Goal: Entertainment & Leisure: Browse casually

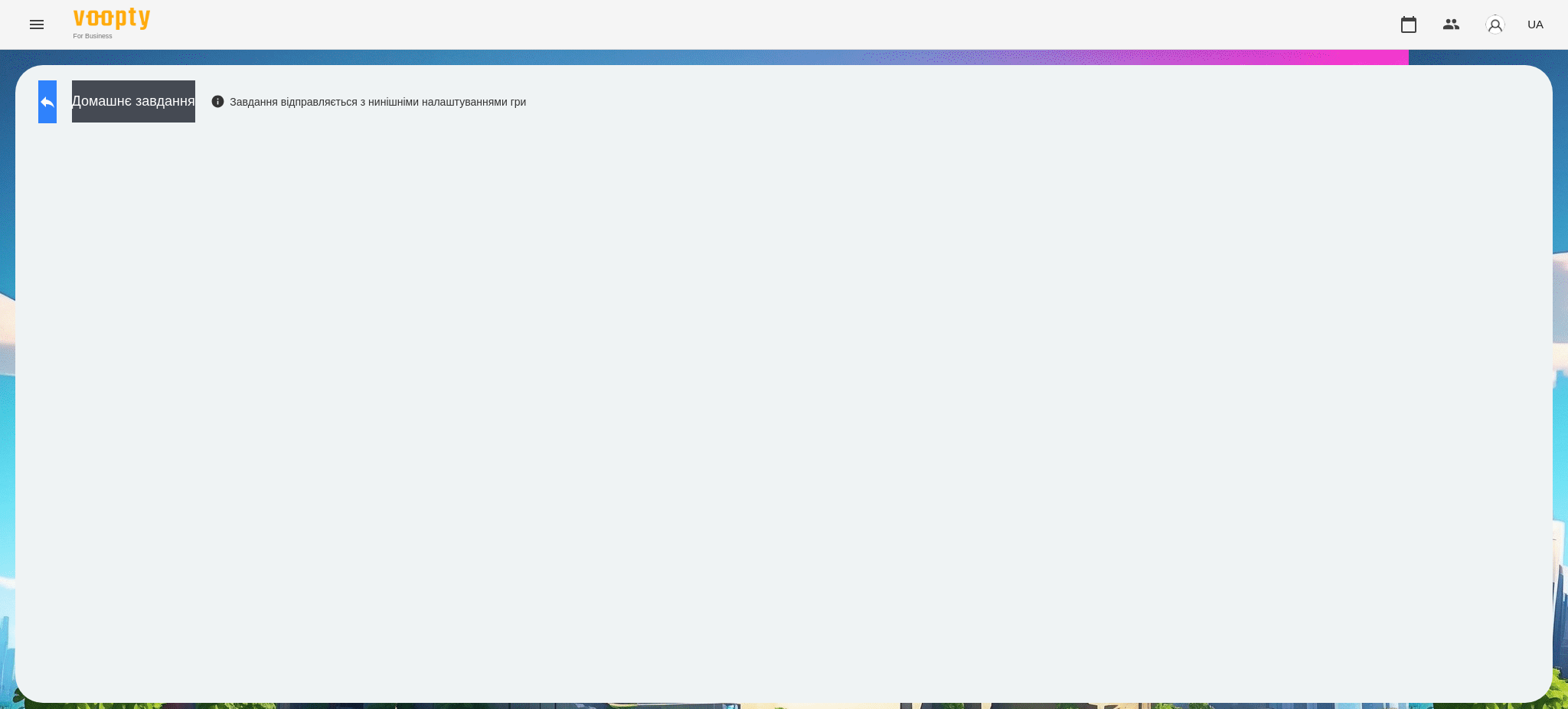
drag, startPoint x: 0, startPoint y: 0, endPoint x: 54, endPoint y: 105, distance: 118.1
click at [54, 105] on icon at bounding box center [47, 102] width 18 height 18
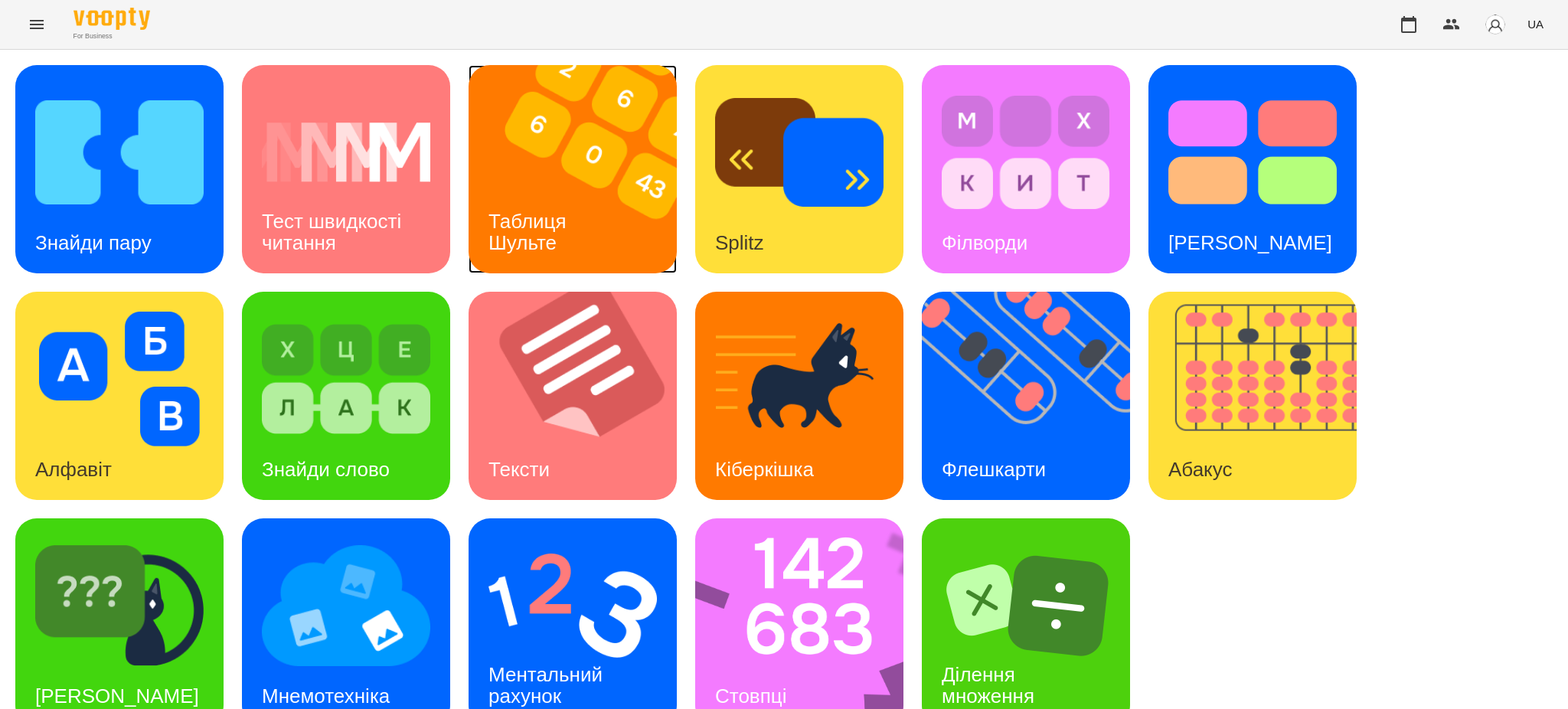
click at [597, 215] on img at bounding box center [581, 169] width 227 height 209
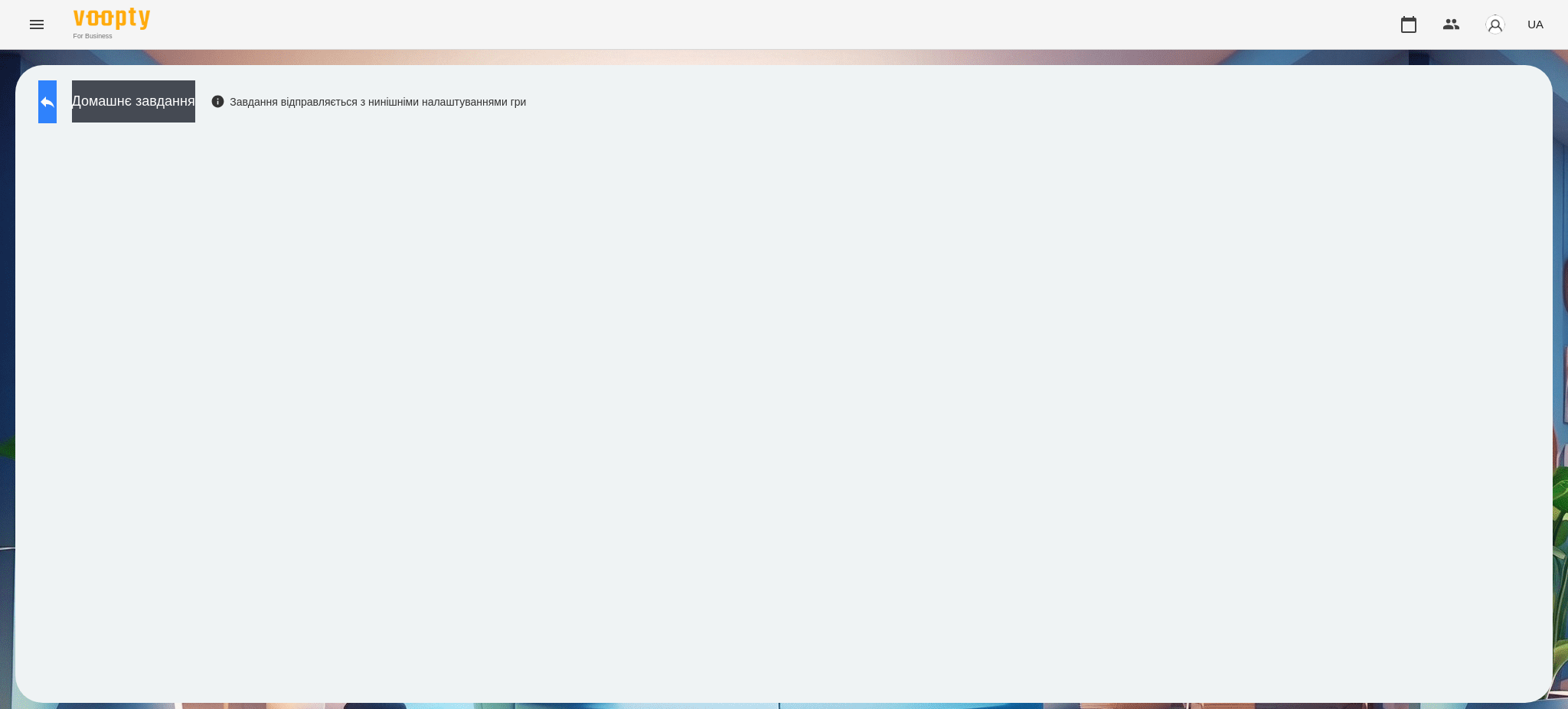
click at [57, 106] on icon at bounding box center [47, 102] width 18 height 18
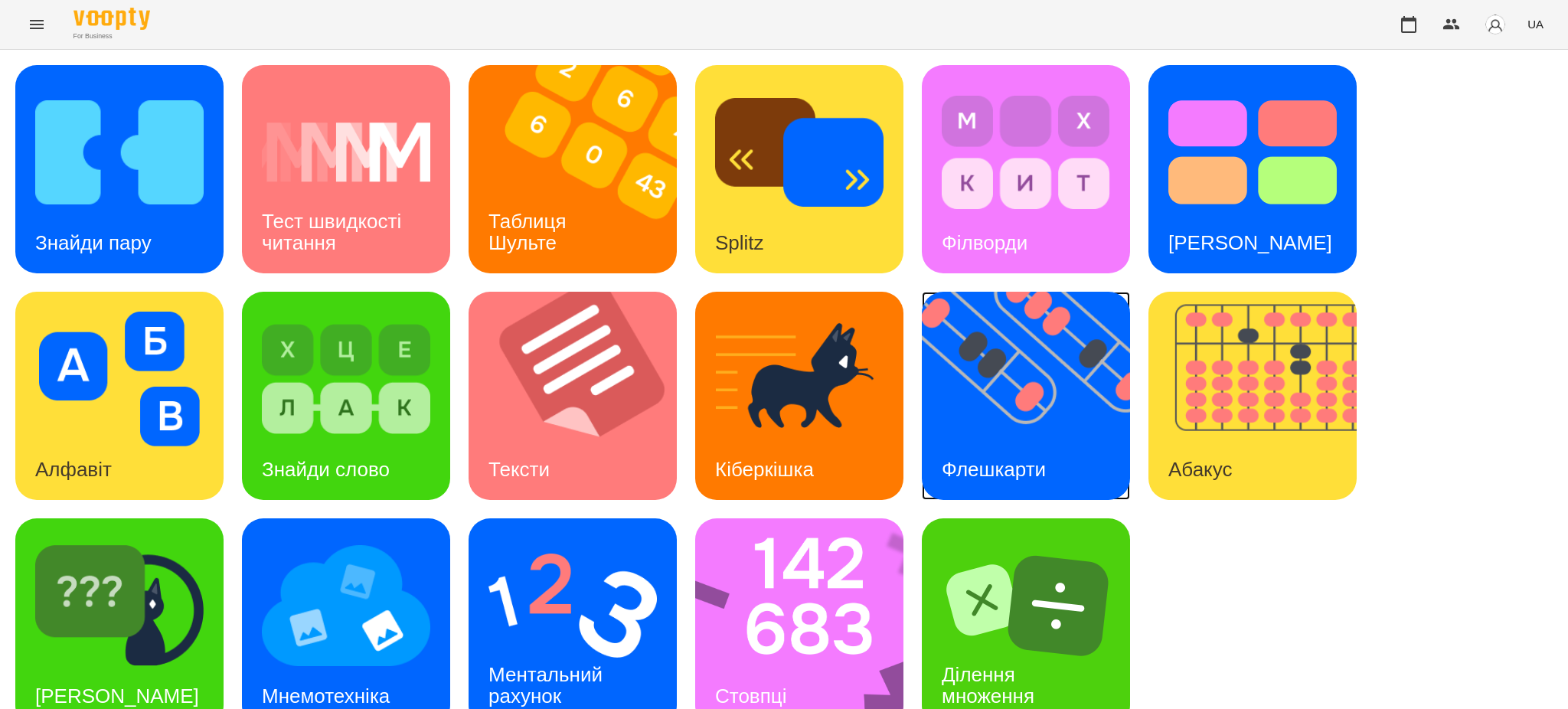
click at [1034, 427] on img at bounding box center [1035, 396] width 227 height 209
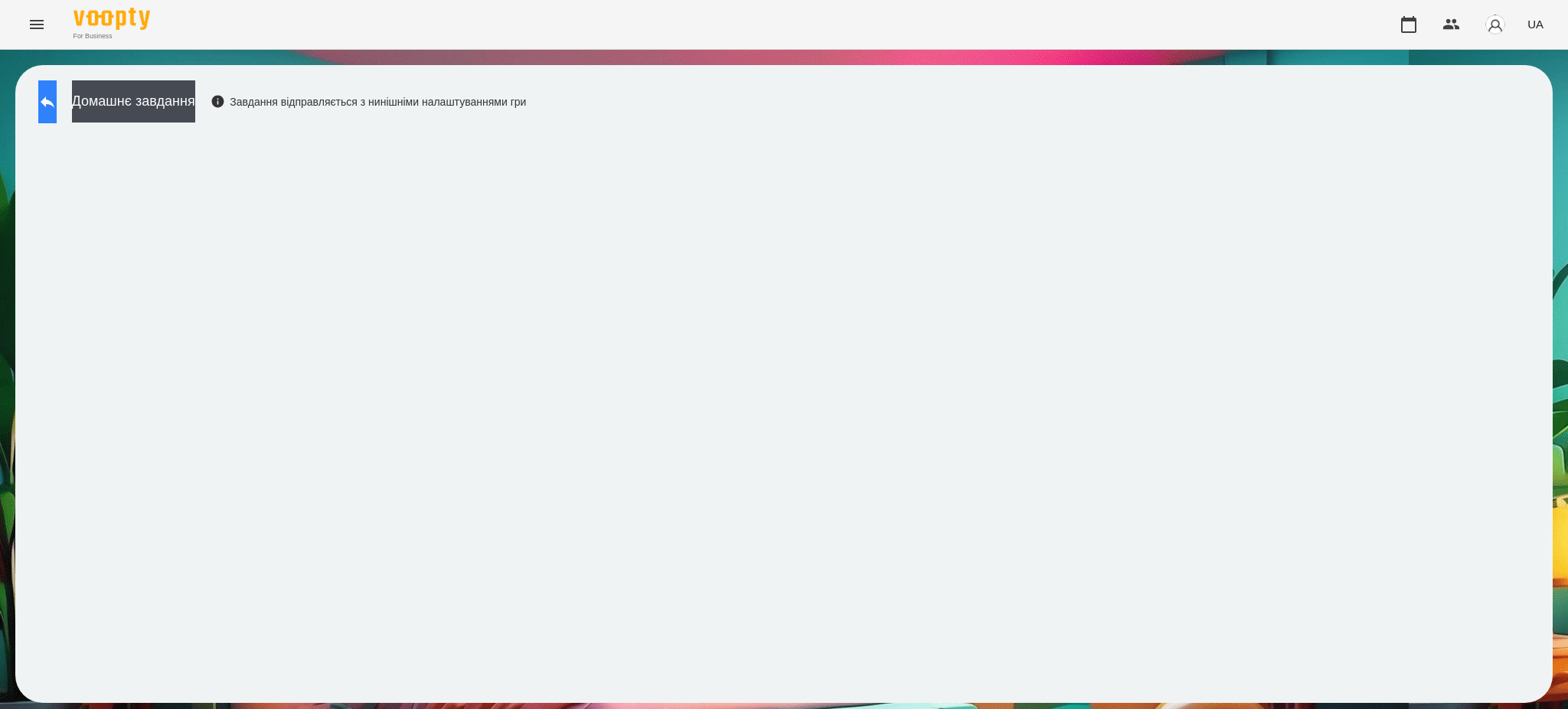
click at [52, 96] on button at bounding box center [47, 102] width 18 height 43
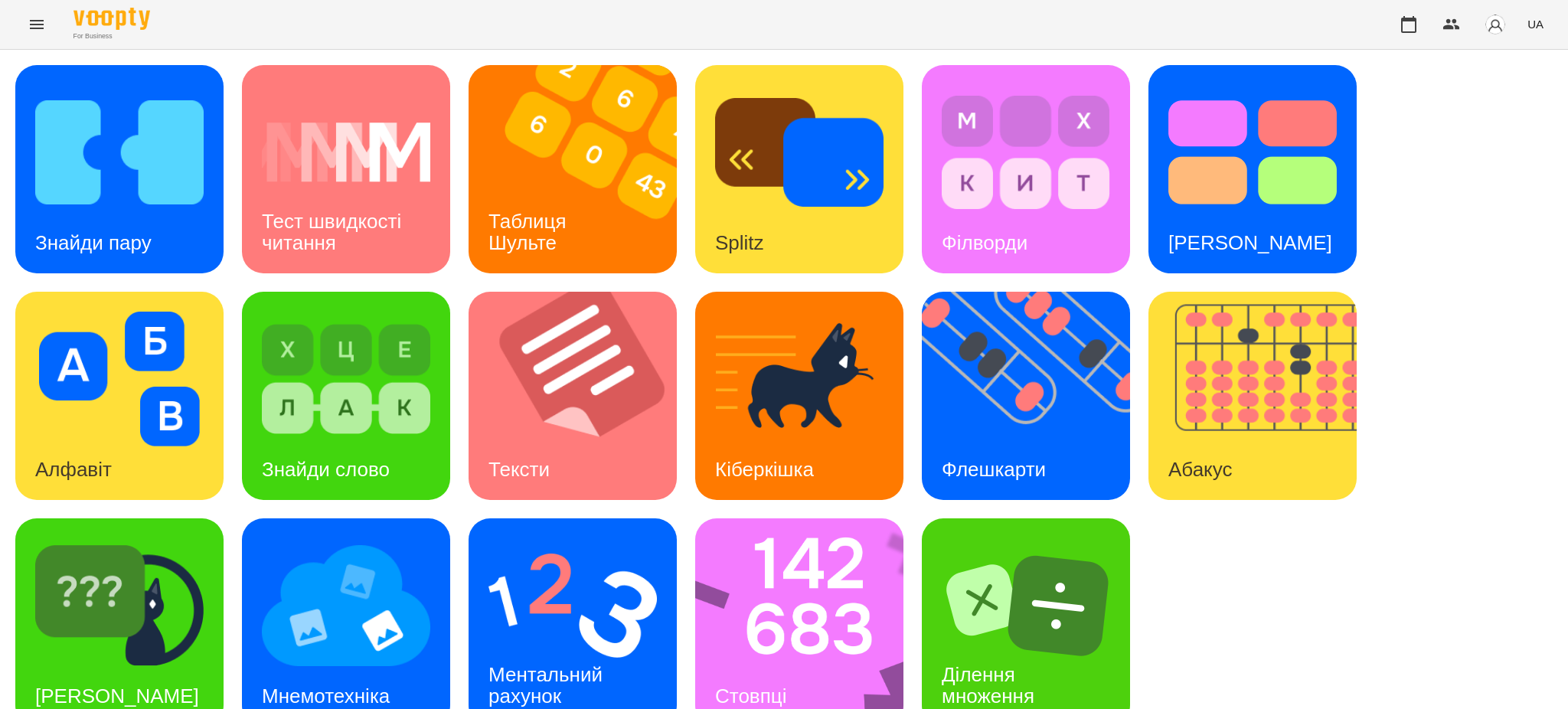
scroll to position [32, 0]
drag, startPoint x: 1278, startPoint y: 477, endPoint x: 1383, endPoint y: 467, distance: 105.5
click at [1383, 467] on div "Знайди пару Тест швидкості читання Таблиця [PERSON_NAME] Splitz Філворди Тест С…" at bounding box center [783, 395] width 1537 height 661
click at [157, 213] on div "Знайди пару" at bounding box center [93, 243] width 156 height 60
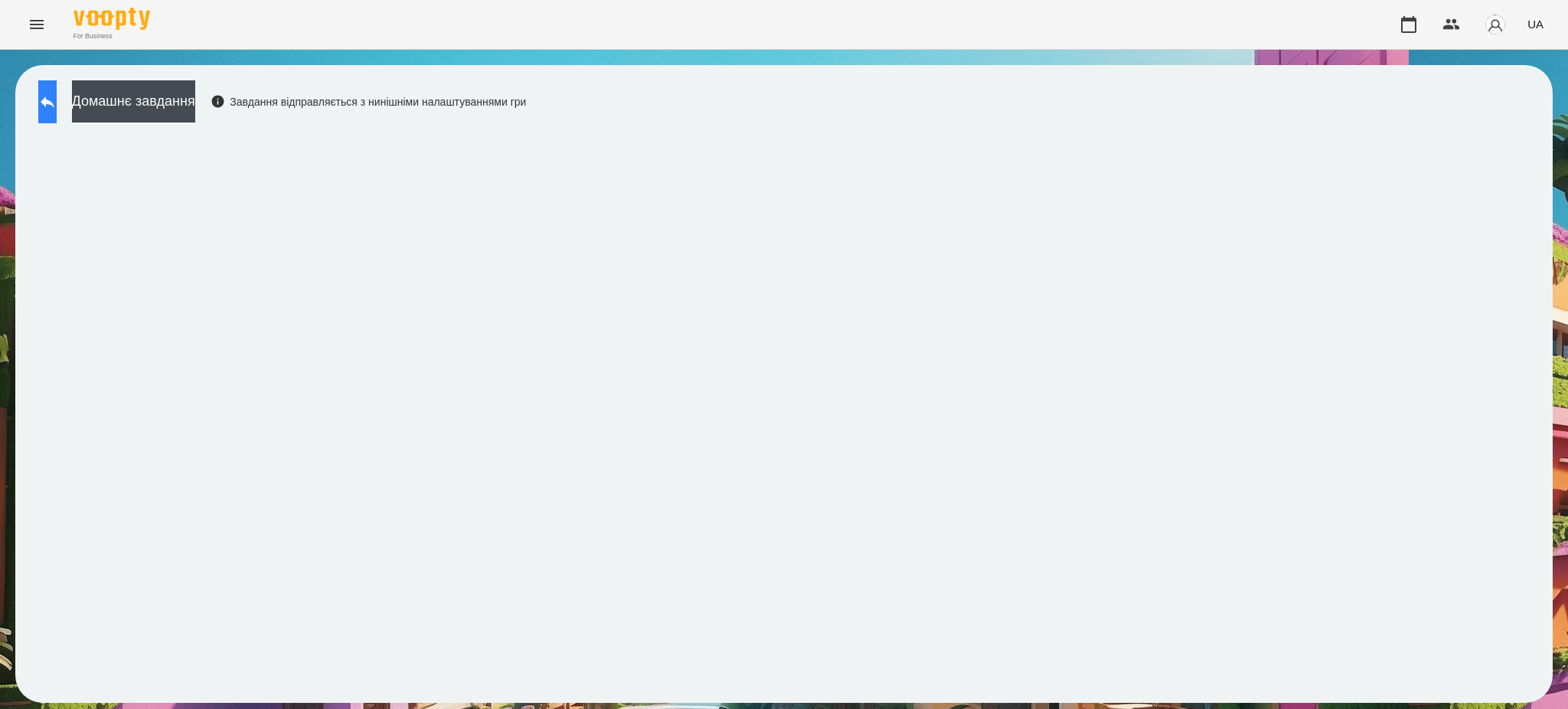
click at [57, 99] on icon at bounding box center [47, 102] width 18 height 18
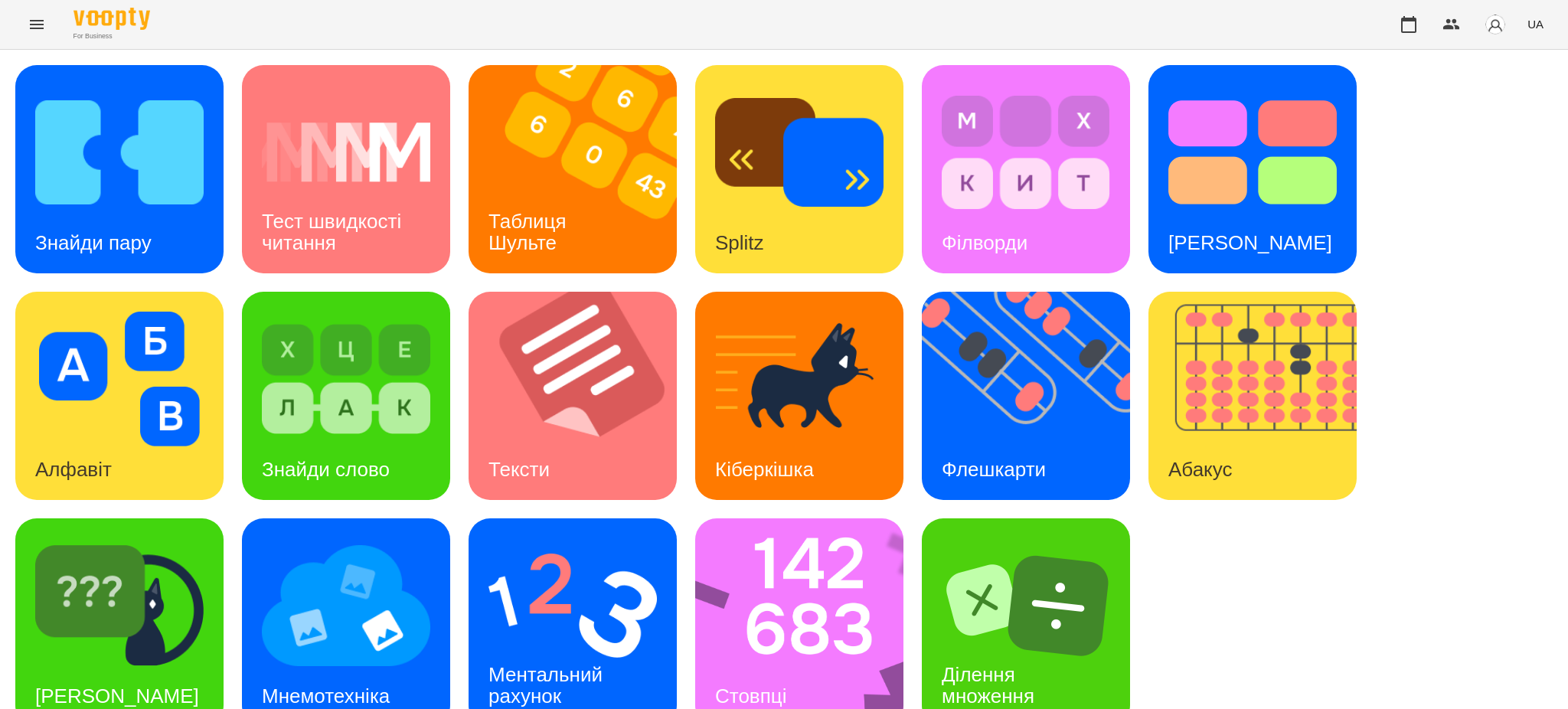
scroll to position [32, 0]
click at [325, 615] on img at bounding box center [346, 606] width 168 height 135
